Goal: Transaction & Acquisition: Register for event/course

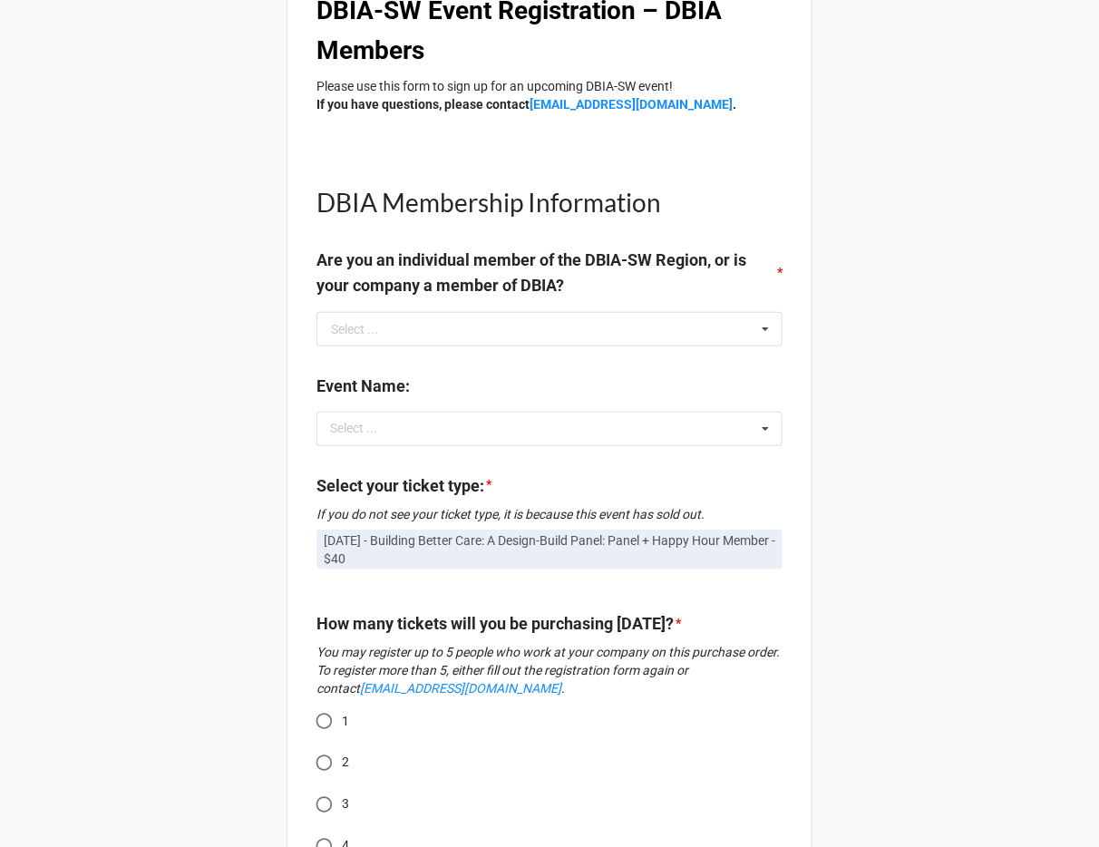
scroll to position [361, 0]
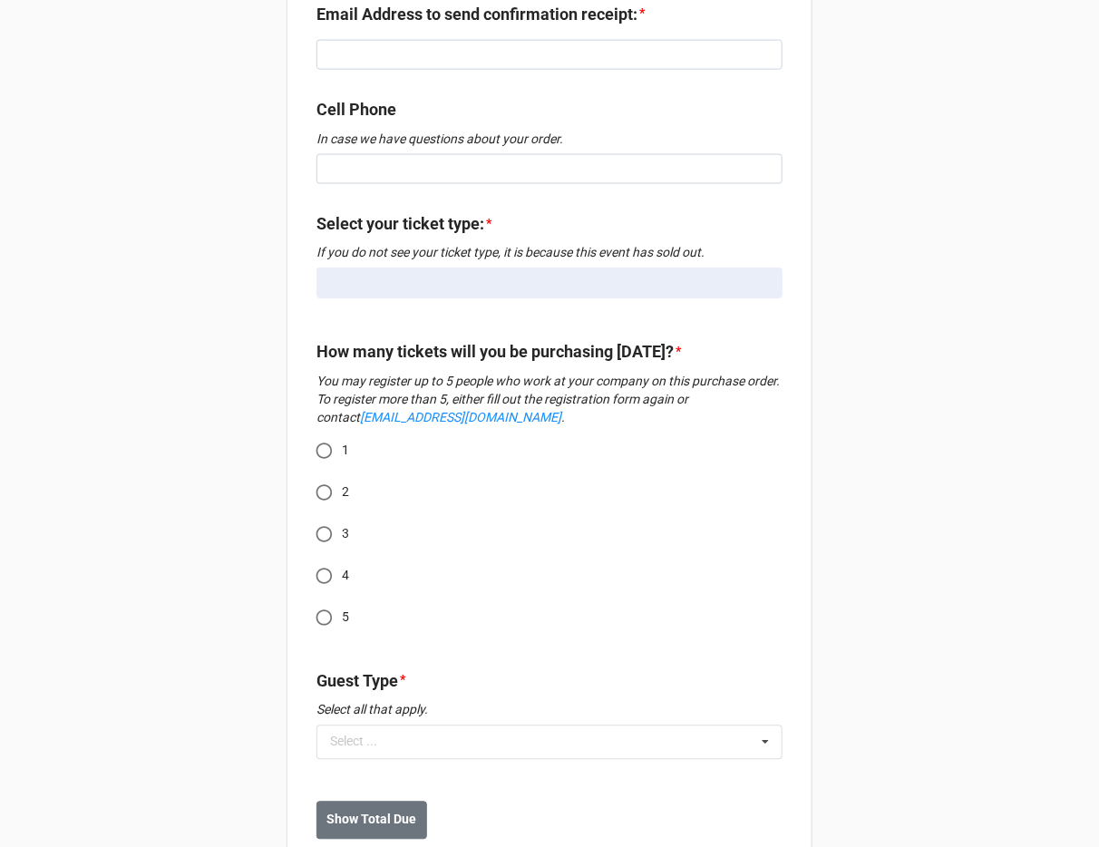
scroll to position [799, 0]
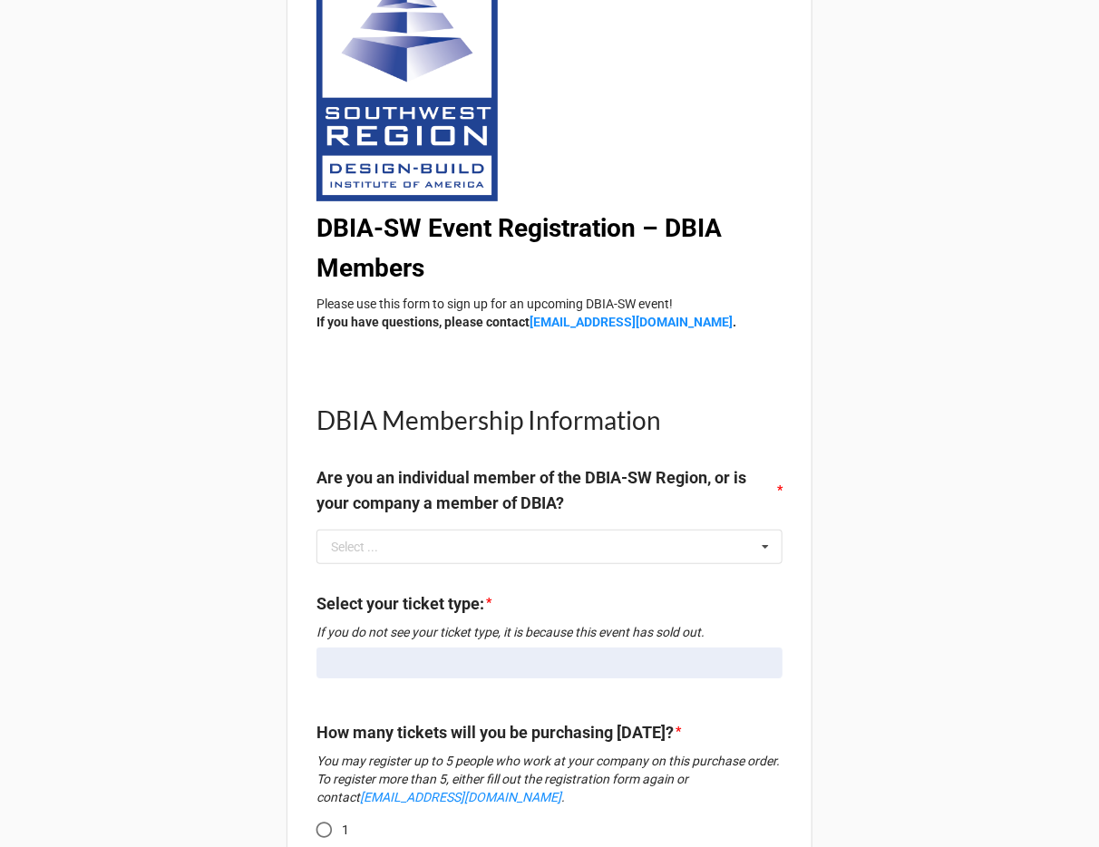
scroll to position [191, 0]
